Goal: Check status: Check status

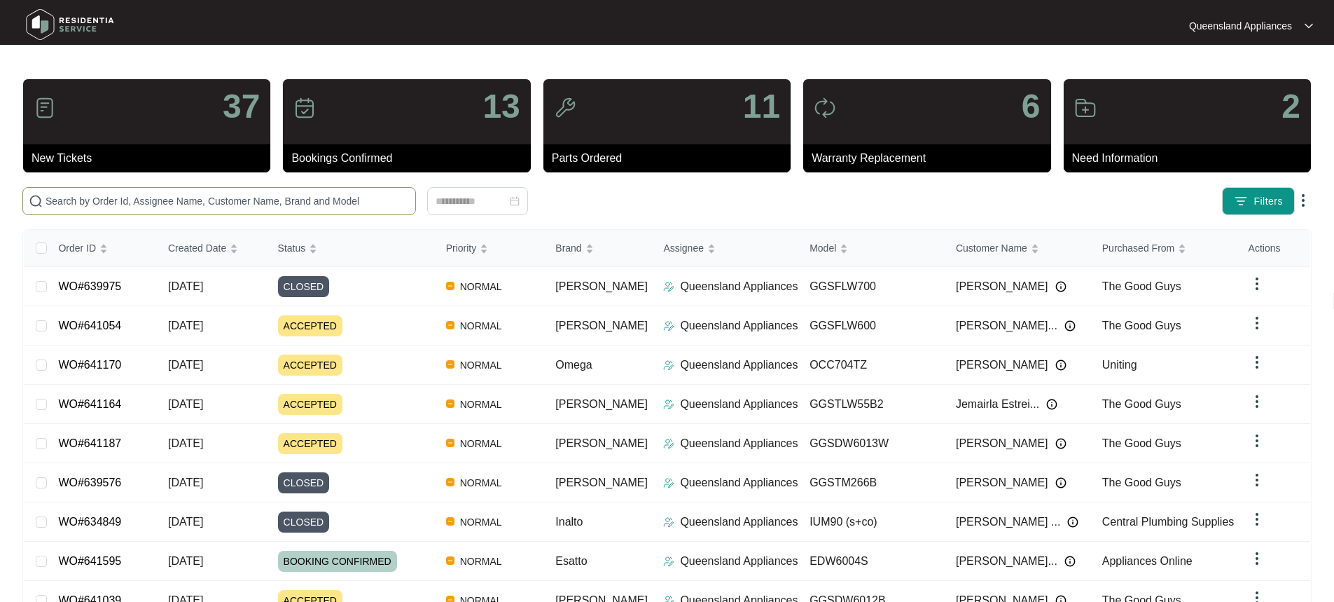
click at [132, 209] on span at bounding box center [219, 201] width 394 height 28
click at [134, 206] on input "text" at bounding box center [228, 200] width 364 height 15
paste input "639975"
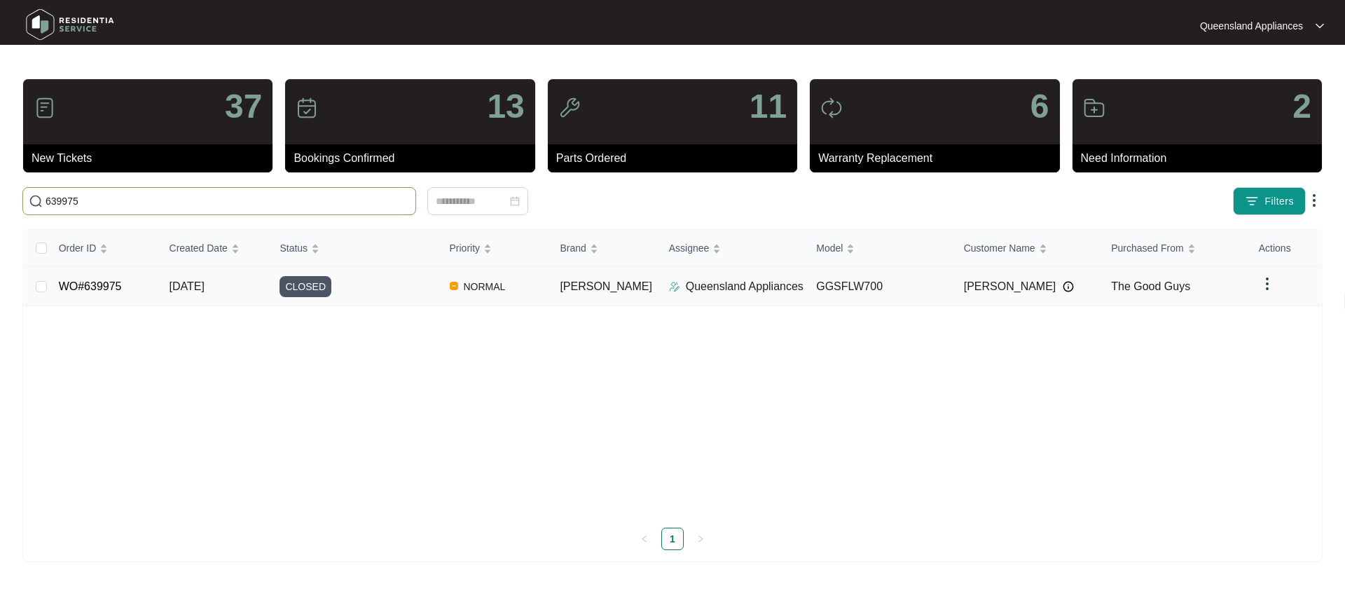
type input "639975"
click at [109, 286] on link "WO#639975" at bounding box center [90, 286] width 63 height 12
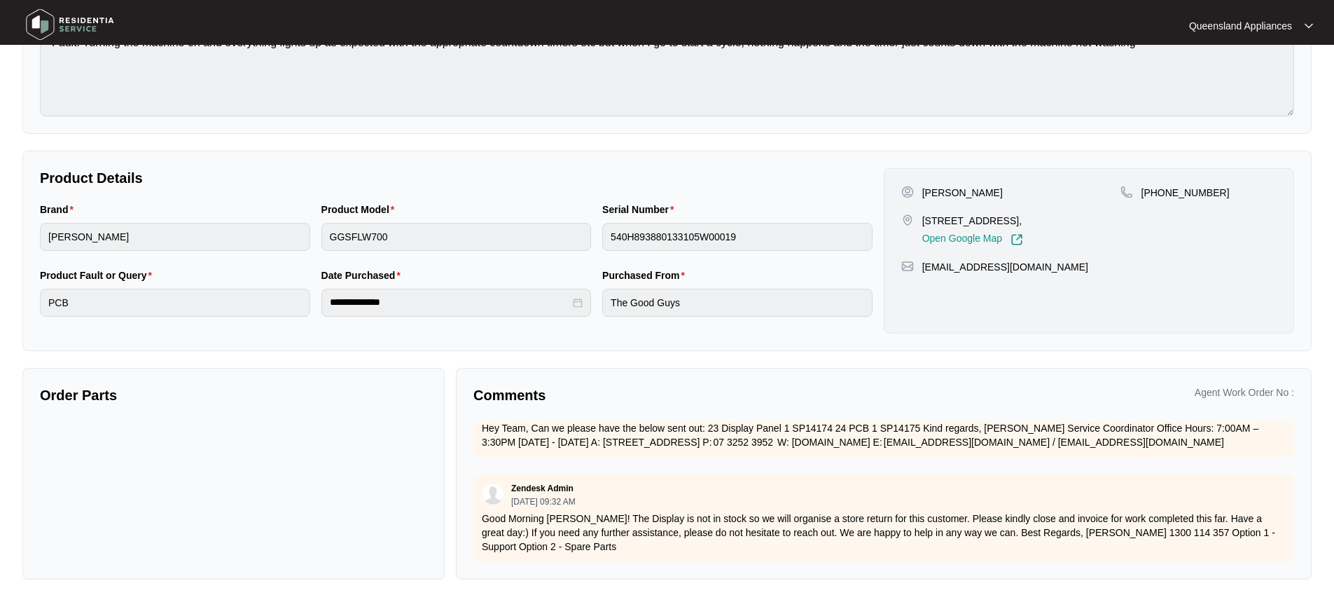
scroll to position [288, 0]
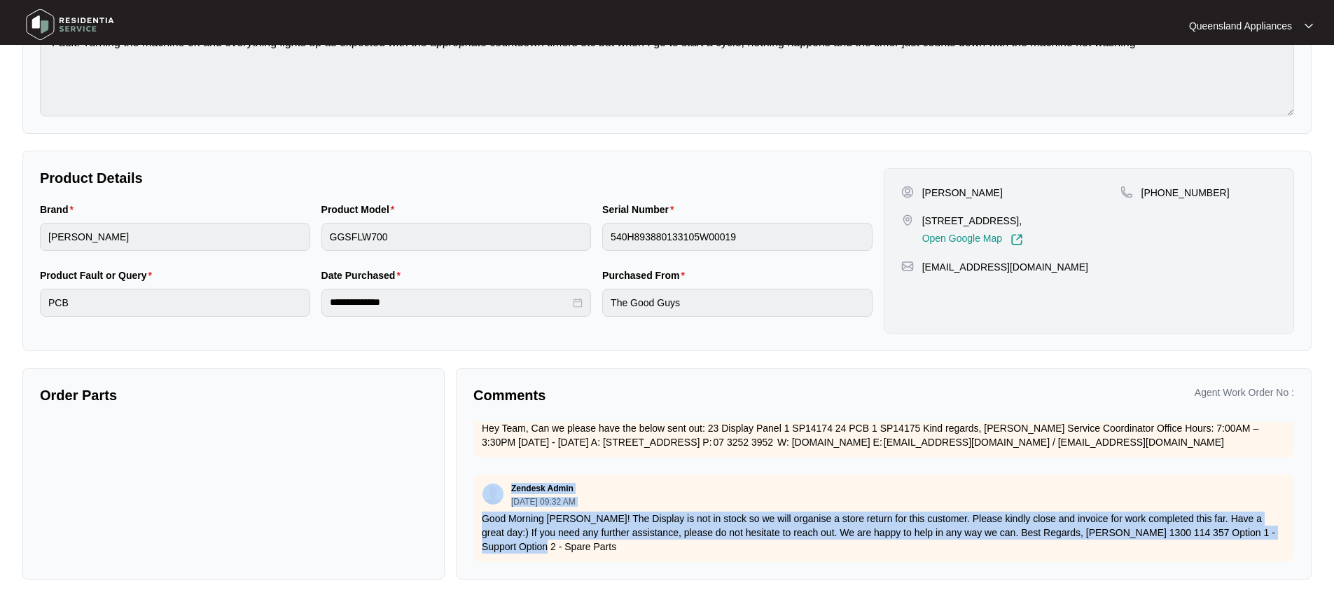
drag, startPoint x: 523, startPoint y: 539, endPoint x: 488, endPoint y: 488, distance: 61.8
click at [488, 488] on div "Zendesk Admin [DATE] 09:32 AM Good Morning [PERSON_NAME]! The Display is not in…" at bounding box center [883, 518] width 821 height 88
copy div "Zendesk Admin [DATE] 09:32 AM Good Morning [PERSON_NAME]! The Display is not in…"
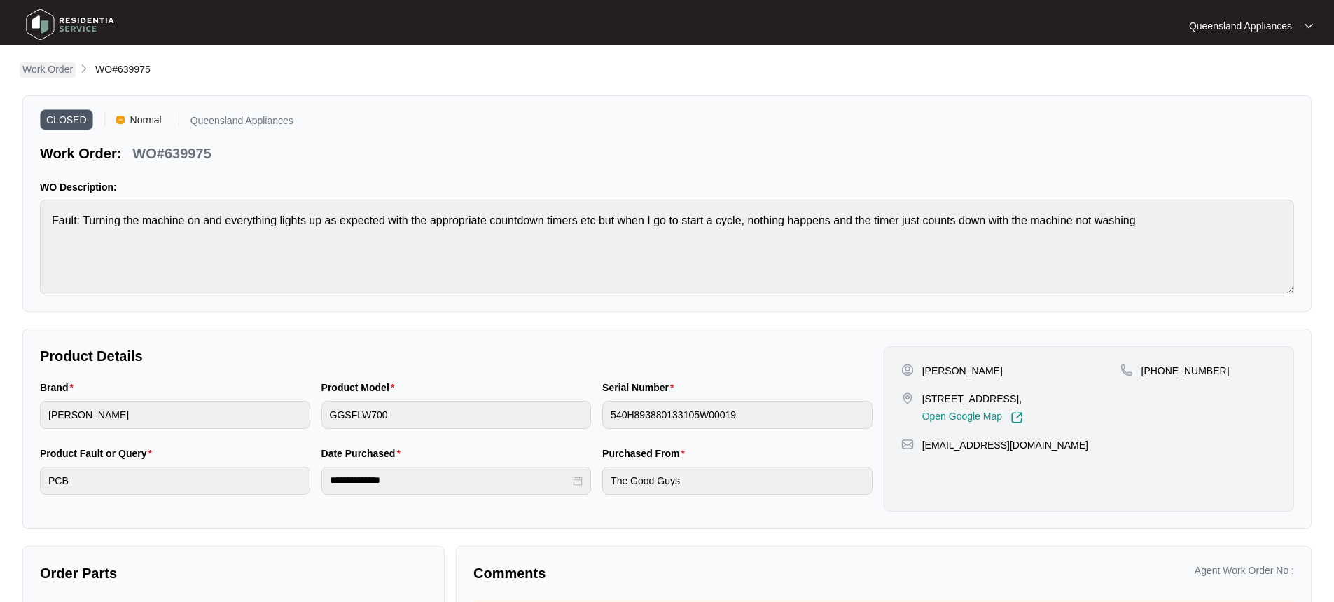
click at [55, 71] on p "Work Order" at bounding box center [47, 69] width 50 height 14
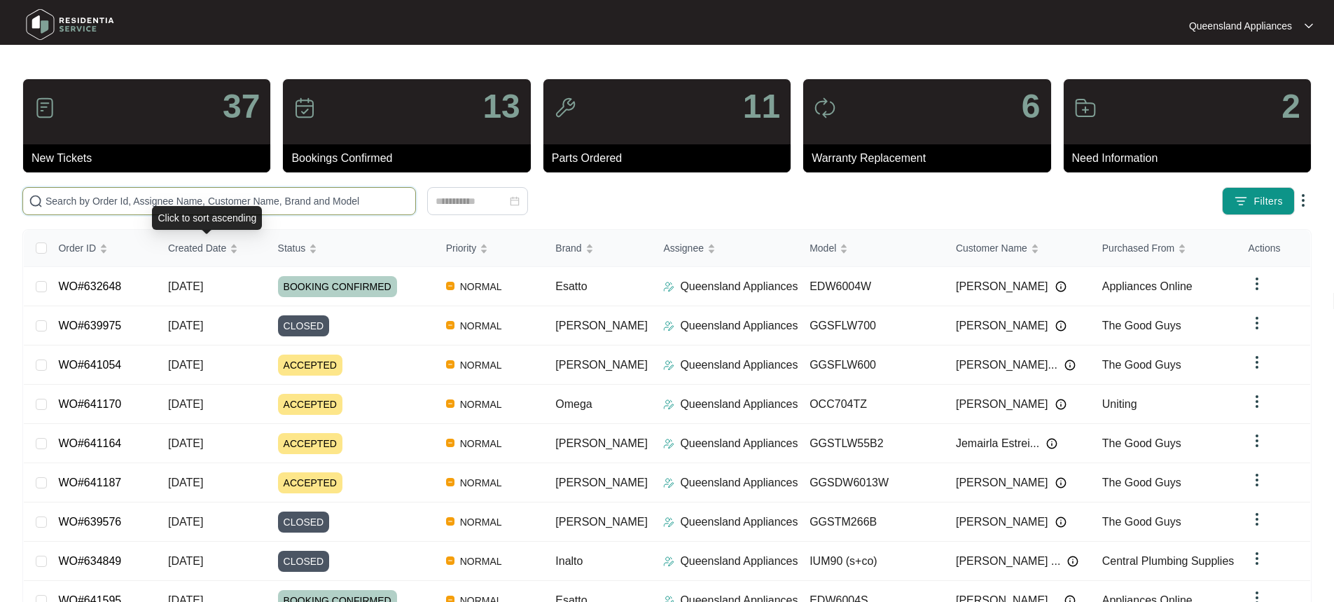
click at [228, 195] on input "text" at bounding box center [228, 200] width 364 height 15
paste input "641164"
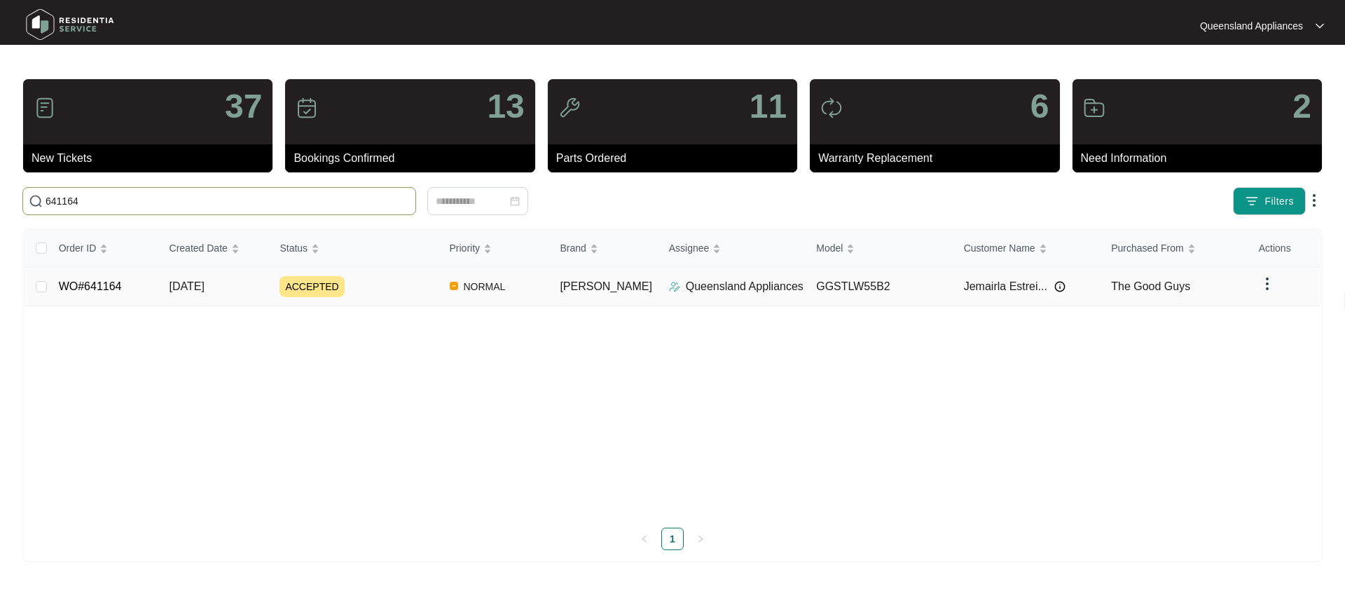
type input "641164"
click at [89, 286] on link "WO#641164" at bounding box center [90, 286] width 63 height 12
